Goal: Transaction & Acquisition: Purchase product/service

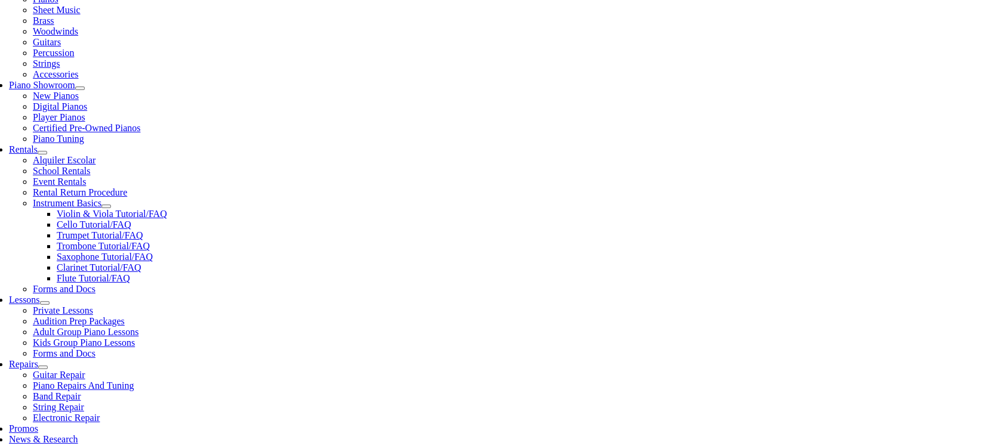
scroll to position [282, 0]
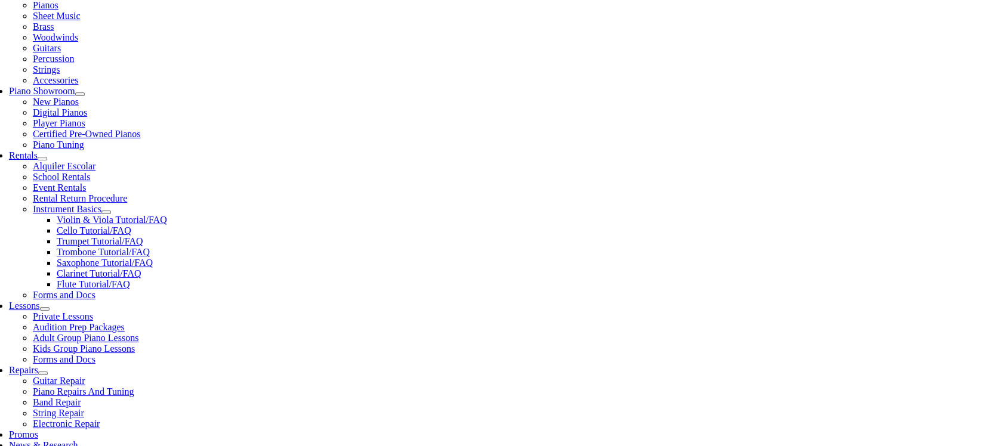
type input "east"
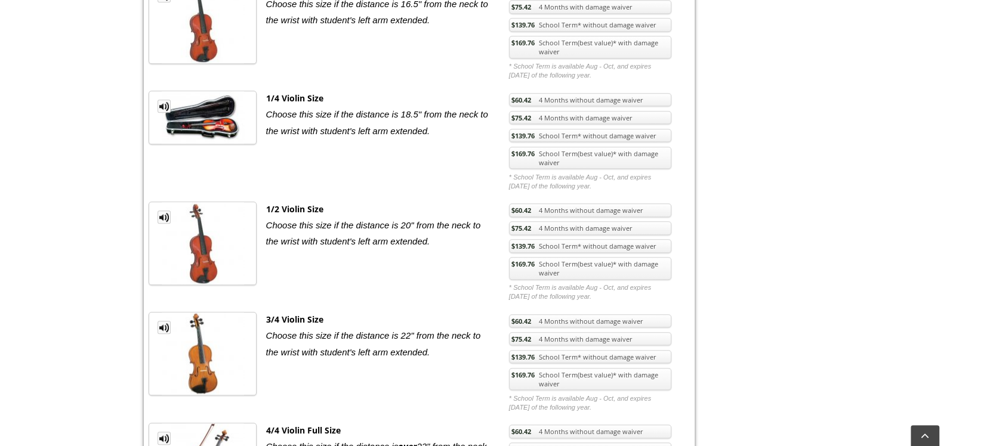
scroll to position [549, 0]
